Goal: Book appointment/travel/reservation

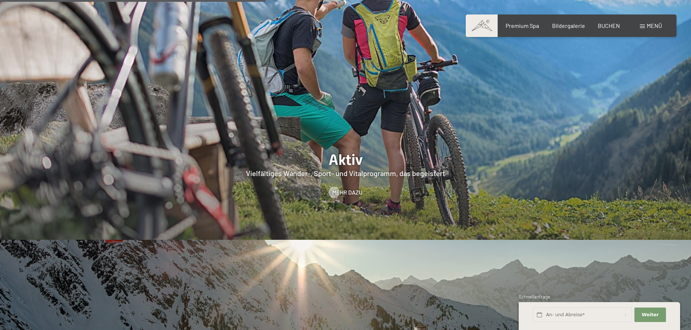
scroll to position [1632, 0]
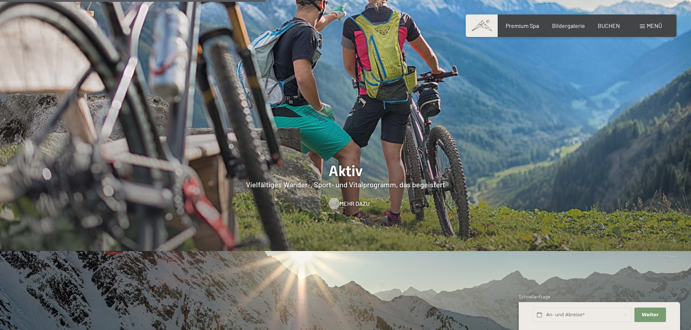
click at [351, 200] on span "Mehr dazu" at bounding box center [355, 204] width 30 height 8
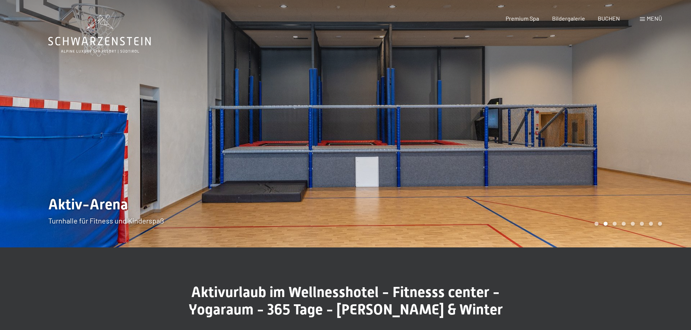
click at [647, 18] on span "Menü" at bounding box center [654, 18] width 15 height 7
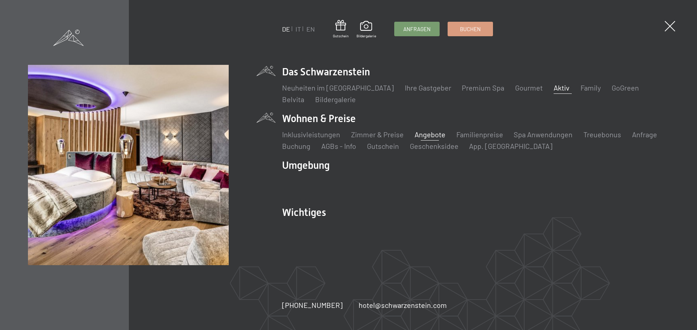
click at [427, 136] on link "Angebote" at bounding box center [429, 134] width 31 height 9
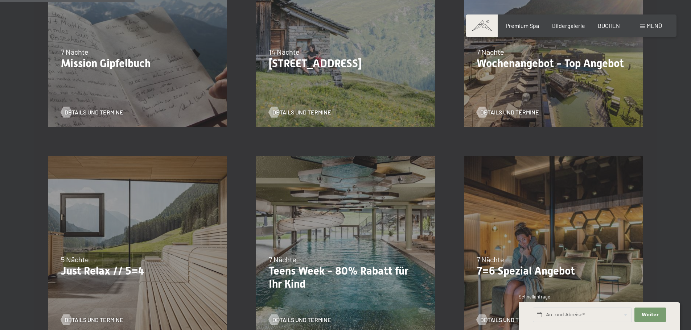
scroll to position [326, 0]
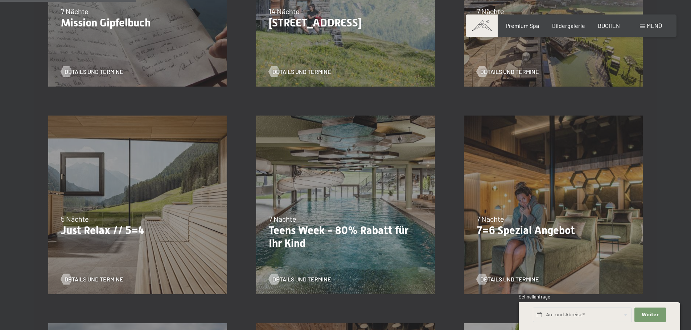
click at [139, 238] on div "24.09.–03.10.2025 26.10.–31.10.2025 21.12.–26.12.2025 04.01.–23.01.2026 08.03.–…" at bounding box center [138, 205] width 208 height 208
click at [84, 279] on span "Details und Termine" at bounding box center [101, 280] width 59 height 8
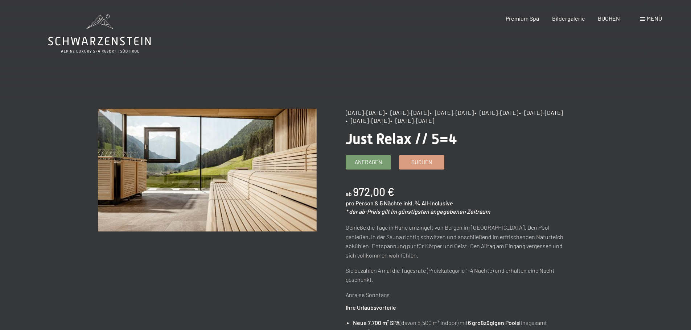
click at [645, 19] on div "Menü" at bounding box center [651, 19] width 22 height 8
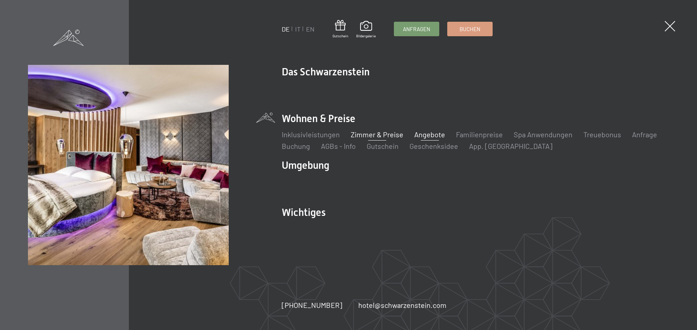
click at [370, 138] on link "Zimmer & Preise" at bounding box center [376, 134] width 53 height 9
